Goal: Transaction & Acquisition: Purchase product/service

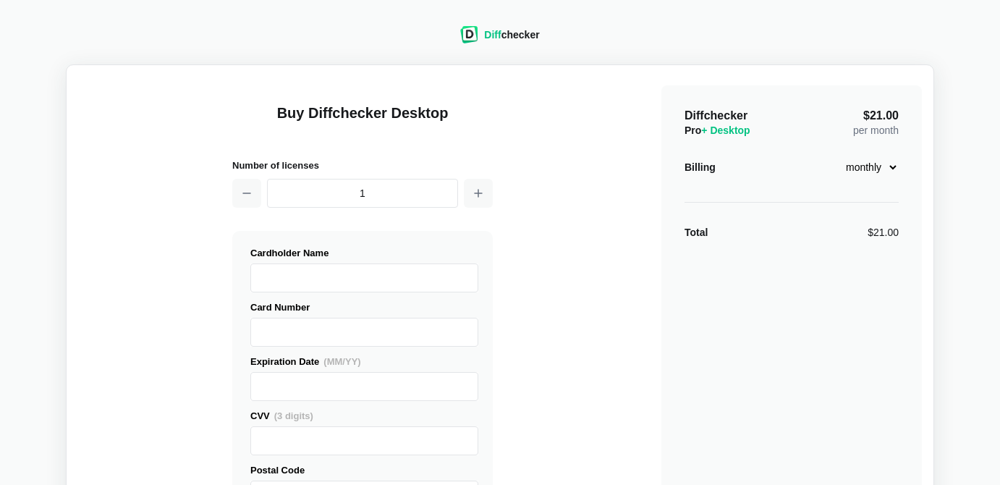
select select "[GEOGRAPHIC_DATA]"
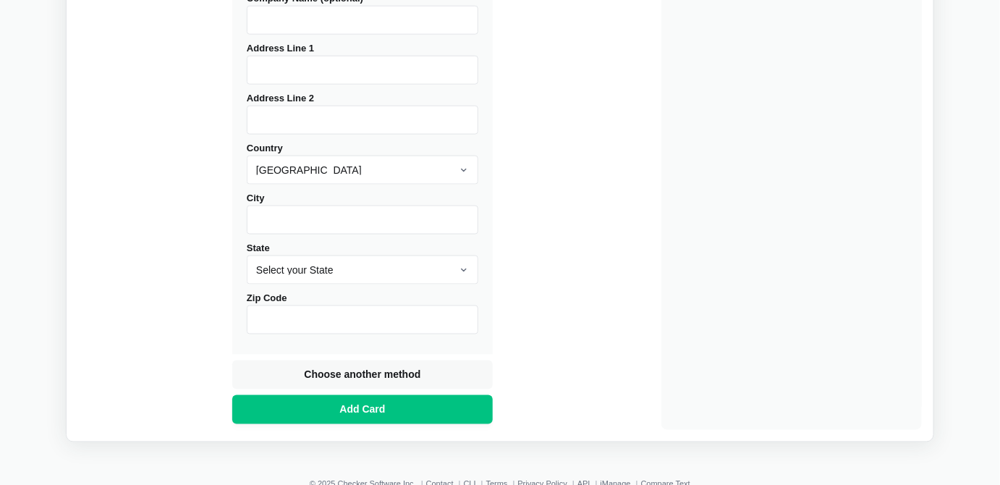
scroll to position [644, 0]
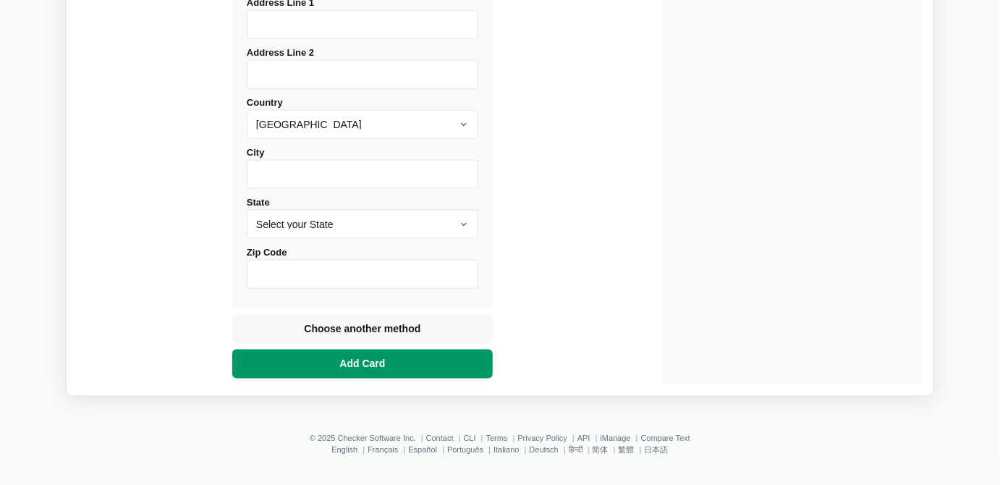
click at [387, 363] on button "Add Card" at bounding box center [362, 364] width 261 height 29
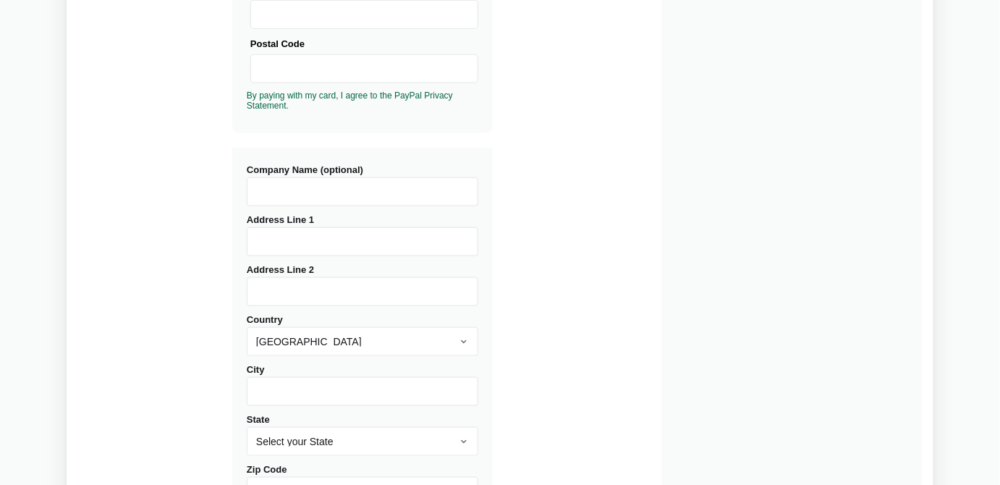
scroll to position [390, 0]
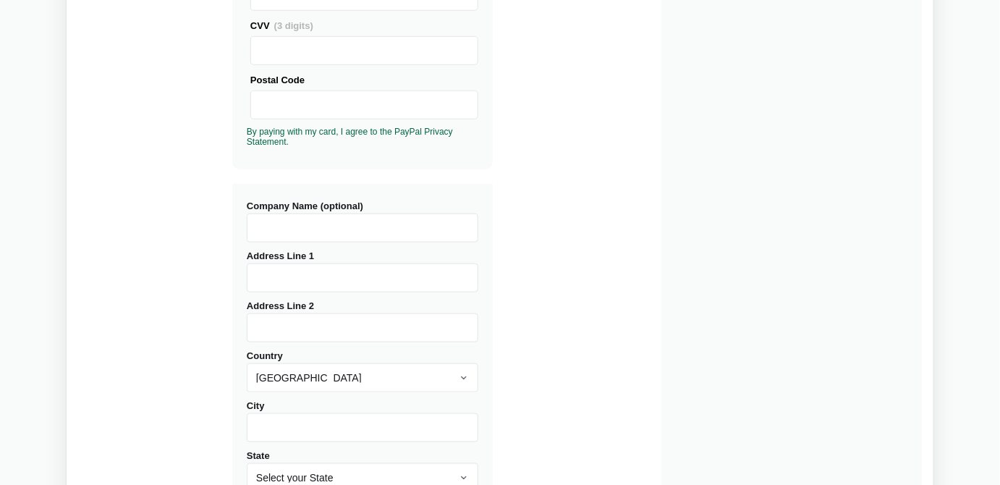
click at [292, 230] on input "Company Name (optional)" at bounding box center [363, 228] width 232 height 29
type input "Paraplanning Services"
click at [296, 277] on input "Address Line 1" at bounding box center [363, 277] width 232 height 29
type input "6"
type input "5A, [GEOGRAPHIC_DATA]"
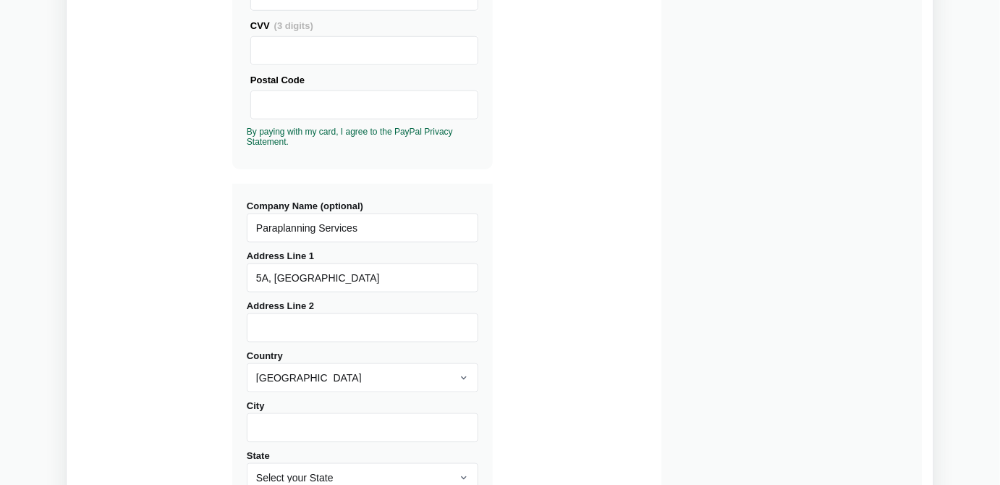
click at [306, 321] on input "Address Line 2" at bounding box center [363, 327] width 232 height 29
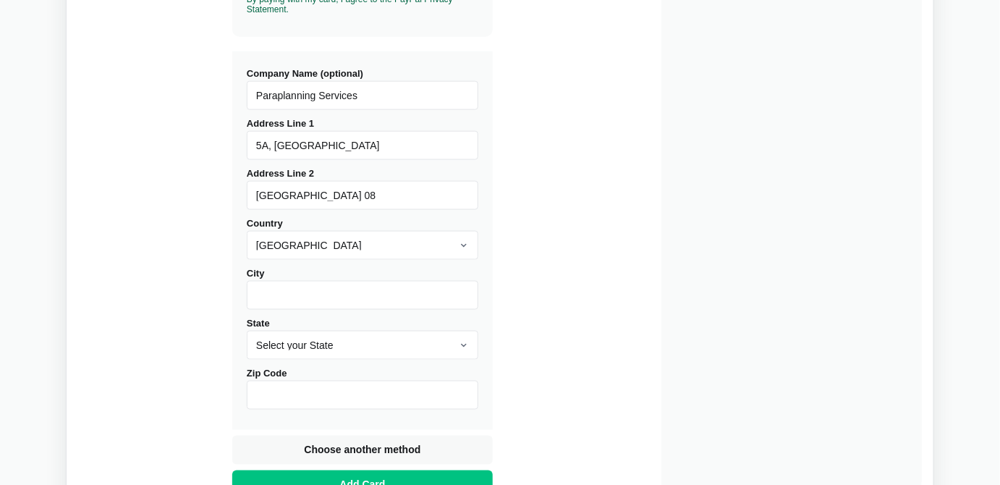
scroll to position [557, 0]
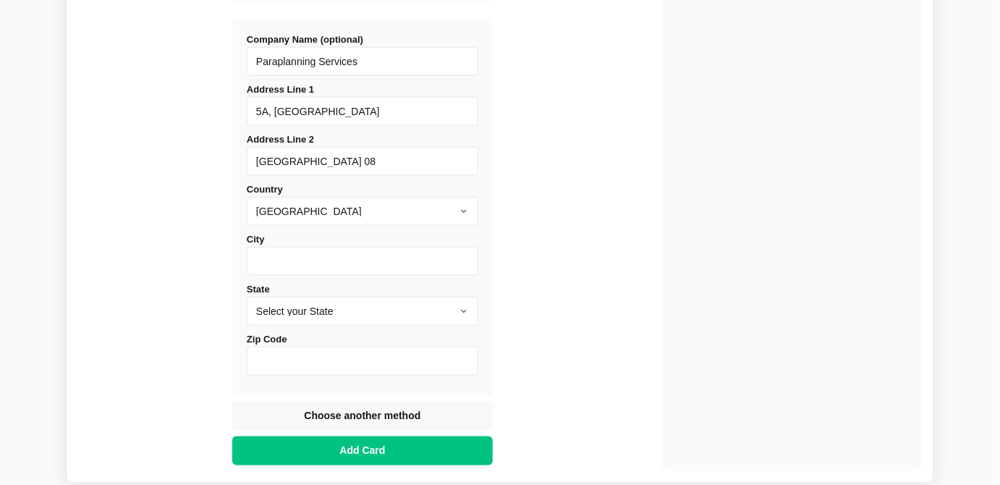
type input "[GEOGRAPHIC_DATA] 08"
click at [287, 210] on select "[GEOGRAPHIC_DATA] [GEOGRAPHIC_DATA] [GEOGRAPHIC_DATA] [GEOGRAPHIC_DATA] [US_STA…" at bounding box center [363, 211] width 232 height 29
select select "[GEOGRAPHIC_DATA]"
click at [247, 197] on select "[GEOGRAPHIC_DATA] [GEOGRAPHIC_DATA] [GEOGRAPHIC_DATA] [GEOGRAPHIC_DATA] [US_STA…" at bounding box center [363, 211] width 232 height 29
click at [266, 249] on input "City" at bounding box center [363, 261] width 232 height 29
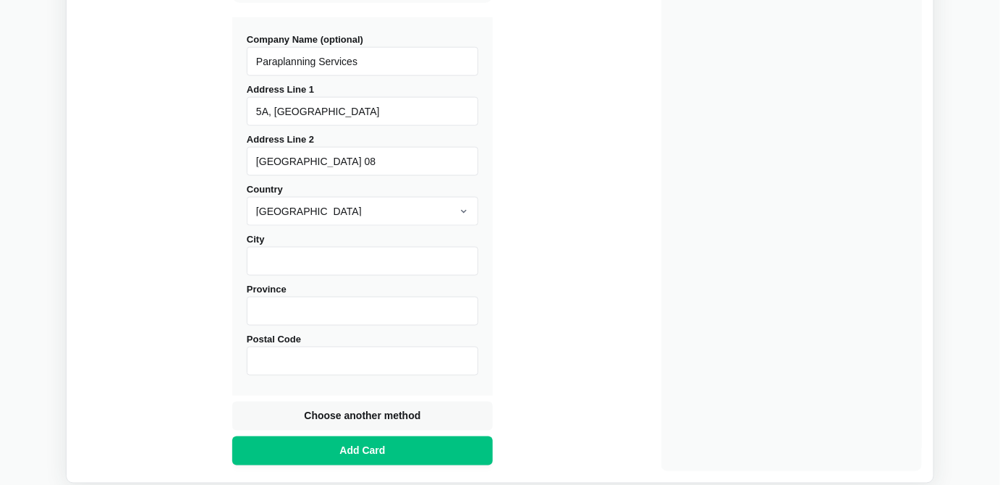
type input "C"
type input "[PERSON_NAME]"
click at [300, 318] on input "Province" at bounding box center [363, 311] width 232 height 29
type input "[GEOGRAPHIC_DATA]"
click at [292, 369] on input "Postal Code" at bounding box center [363, 361] width 232 height 29
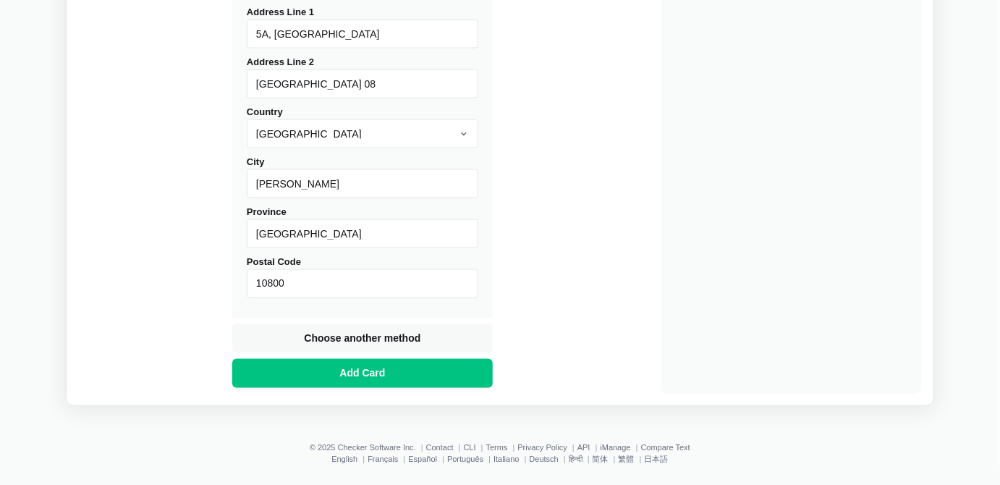
scroll to position [644, 0]
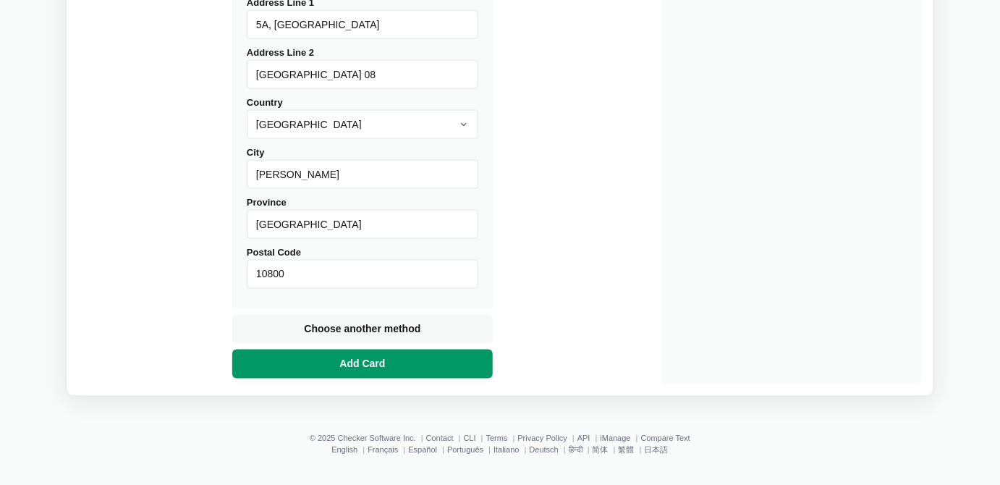
type input "10800"
click at [386, 352] on button "Add Card" at bounding box center [362, 364] width 261 height 29
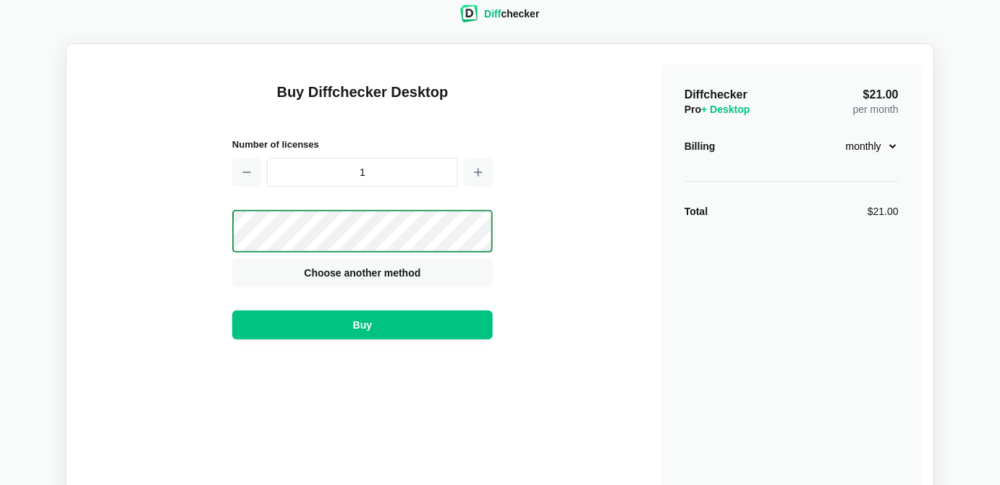
scroll to position [0, 0]
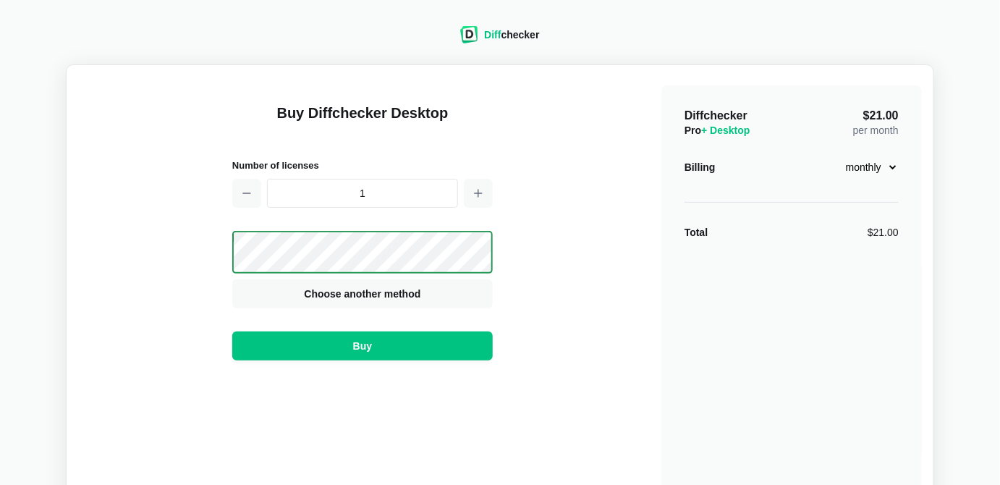
click at [875, 169] on select "monthly yearly" at bounding box center [868, 167] width 62 height 25
click at [670, 253] on div "Diffchecker Pro + Desktop $21.00 per month Billing monthly yearly Total $21.00" at bounding box center [792, 345] width 261 height 521
click at [890, 177] on select "monthly yearly" at bounding box center [868, 167] width 62 height 25
click at [837, 155] on select "monthly yearly" at bounding box center [868, 167] width 62 height 25
click at [809, 306] on div "Diffchecker Pro + Desktop 29 % Off $15.00 per month Billing monthly yearly Tota…" at bounding box center [792, 345] width 261 height 521
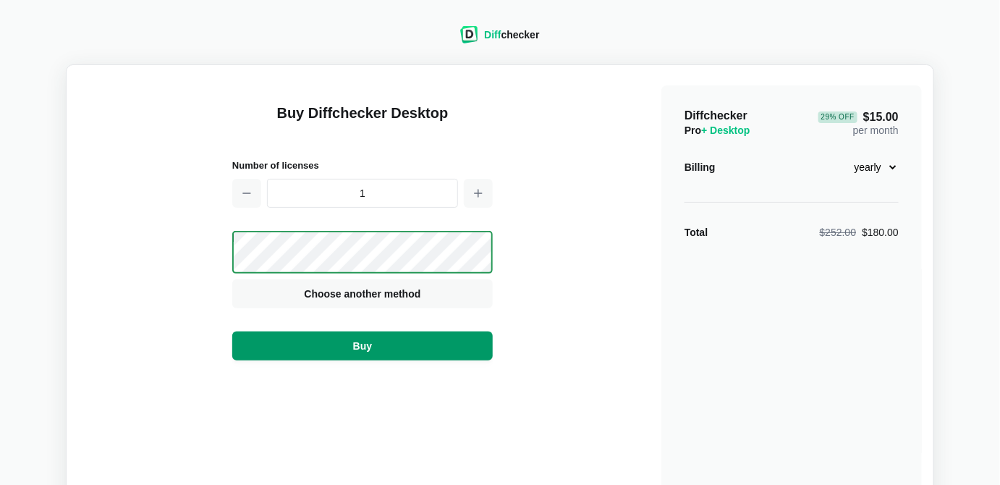
click at [466, 342] on button "Buy" at bounding box center [362, 346] width 261 height 29
click at [878, 174] on select "monthly yearly" at bounding box center [868, 167] width 62 height 25
select select "desktop-monthly-21"
click at [837, 155] on select "monthly yearly" at bounding box center [868, 167] width 62 height 25
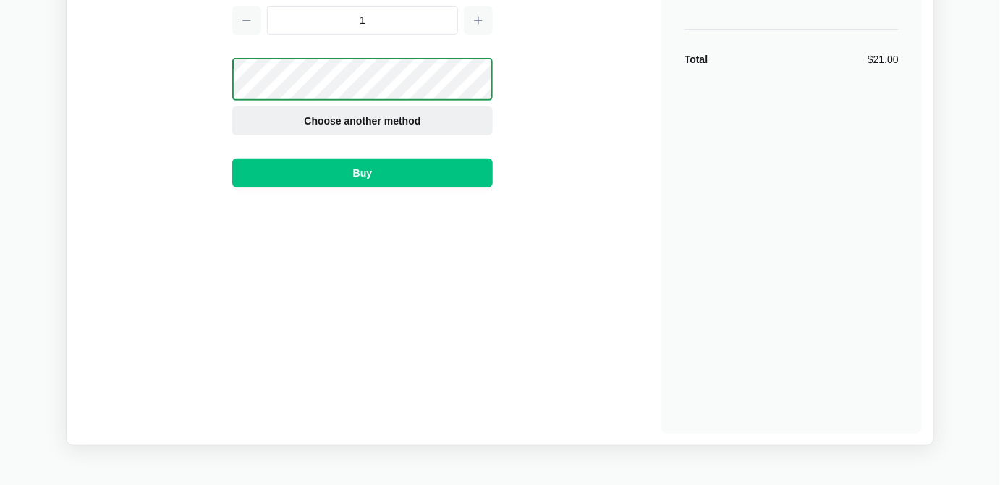
scroll to position [174, 0]
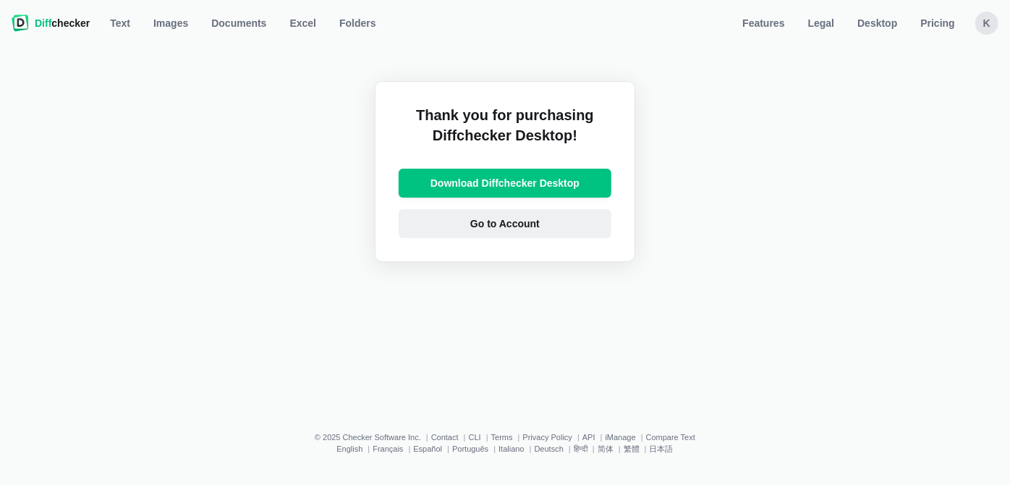
click at [541, 221] on link "Go to Account" at bounding box center [505, 223] width 213 height 29
